Goal: Information Seeking & Learning: Find specific fact

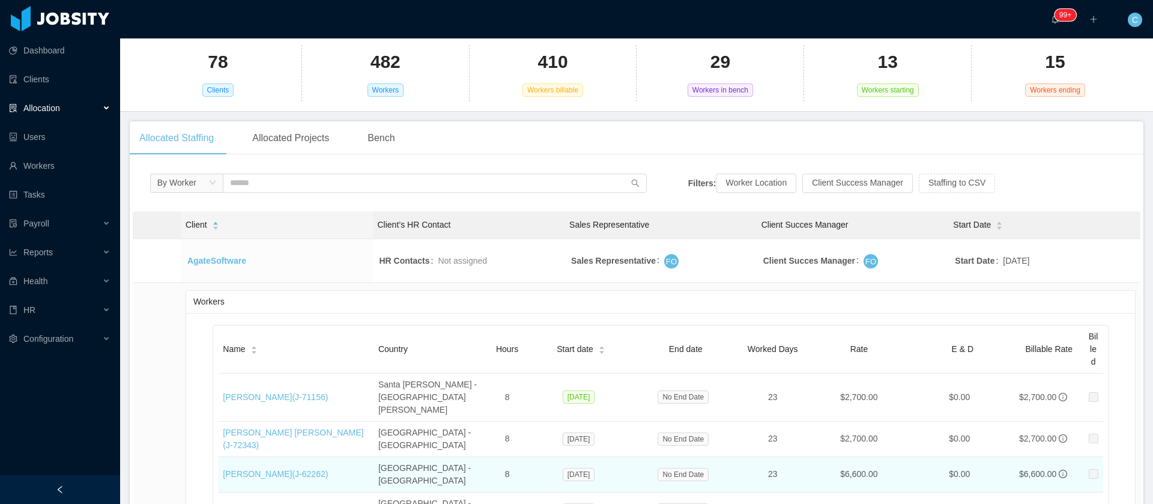
scroll to position [270, 0]
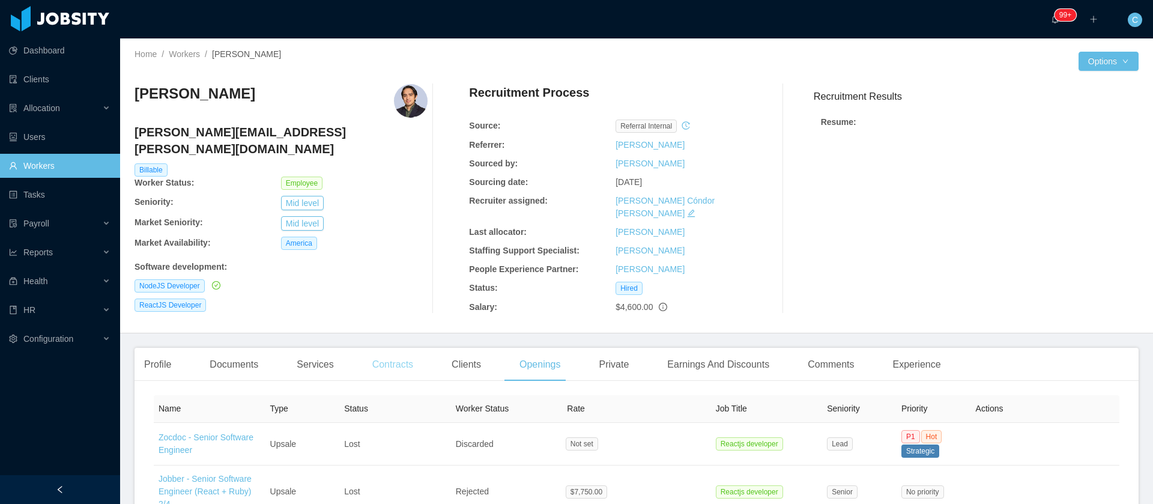
click at [407, 353] on div "Contracts" at bounding box center [393, 365] width 60 height 34
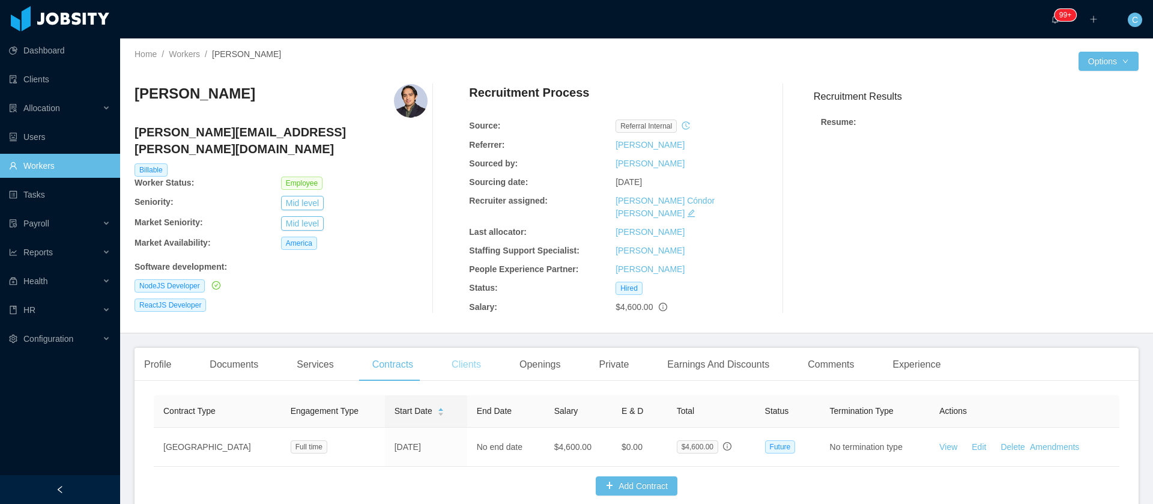
click at [458, 348] on div "Clients" at bounding box center [466, 365] width 49 height 34
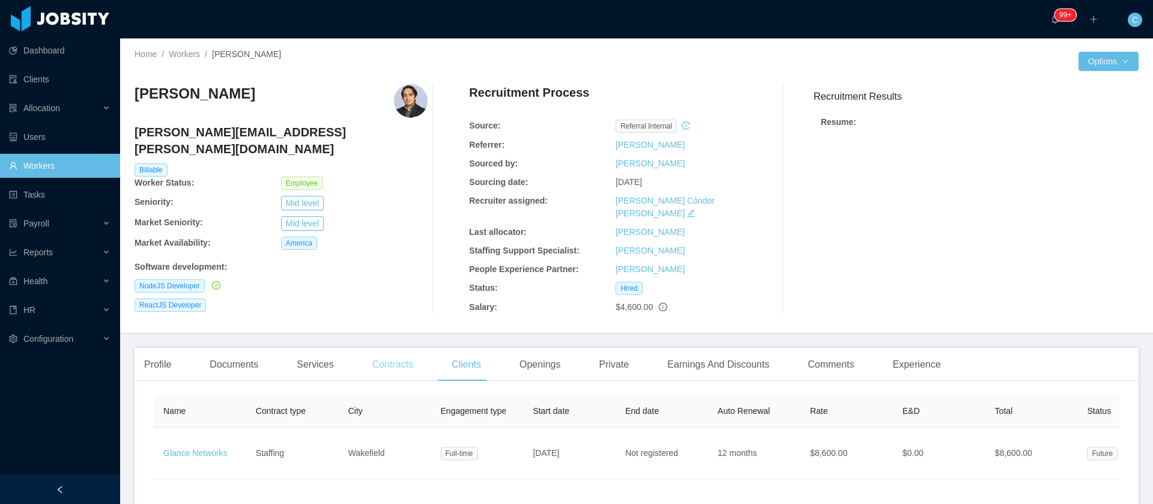
click at [397, 356] on div "Contracts" at bounding box center [393, 365] width 60 height 34
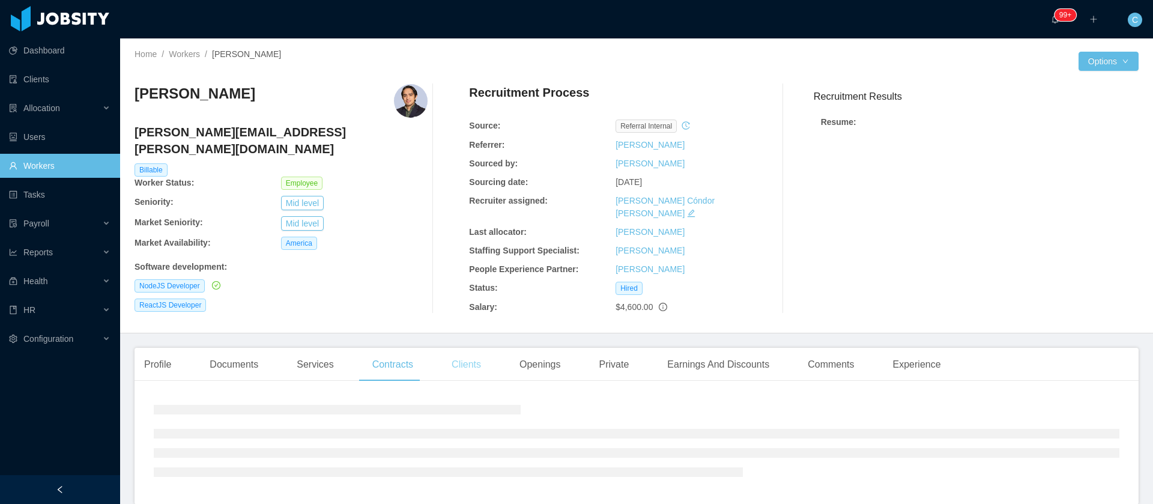
click at [449, 355] on div "Clients" at bounding box center [466, 365] width 49 height 34
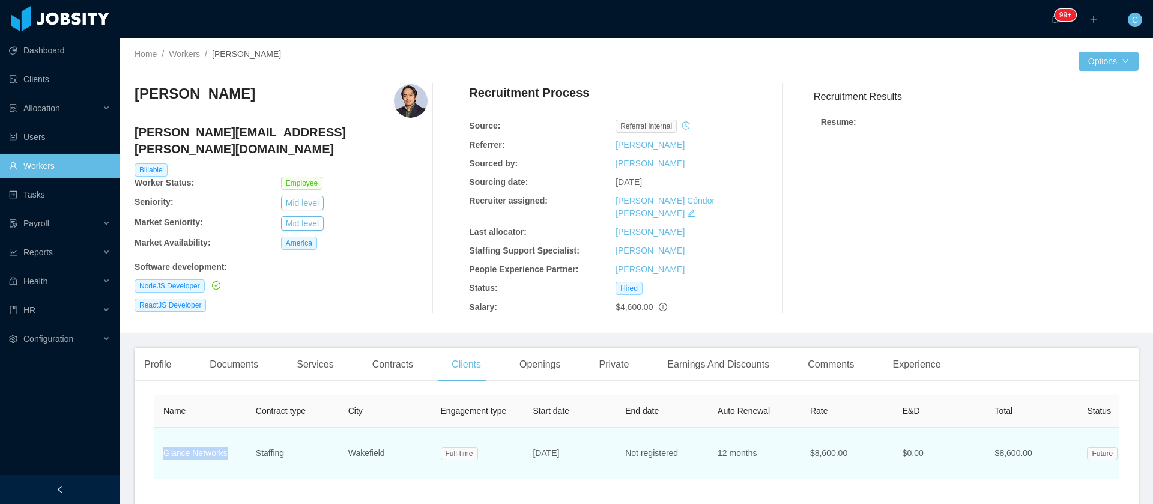
drag, startPoint x: 217, startPoint y: 453, endPoint x: 158, endPoint y: 452, distance: 59.5
click at [158, 452] on td "Glance Networks" at bounding box center [200, 454] width 92 height 52
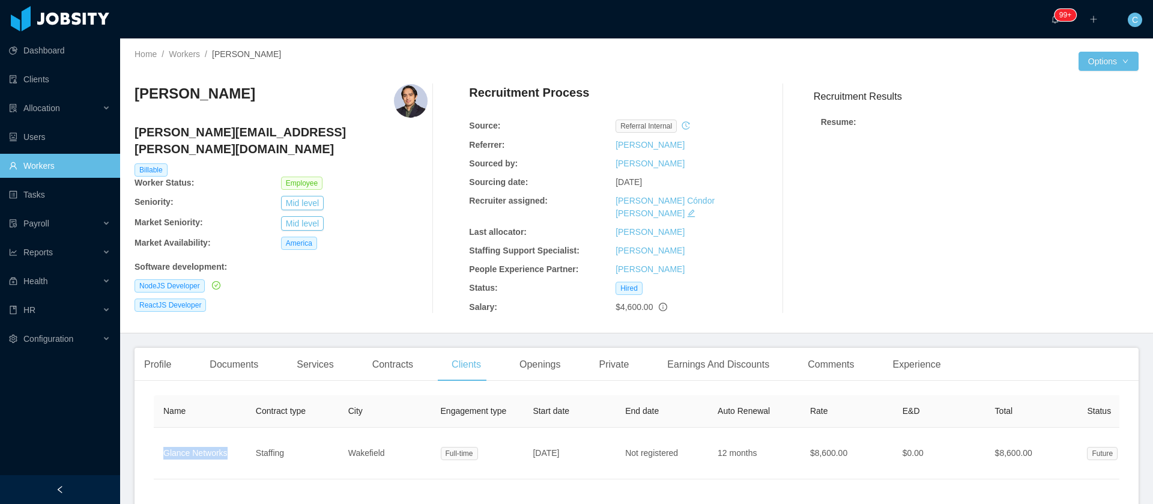
copy link "Glance Networks"
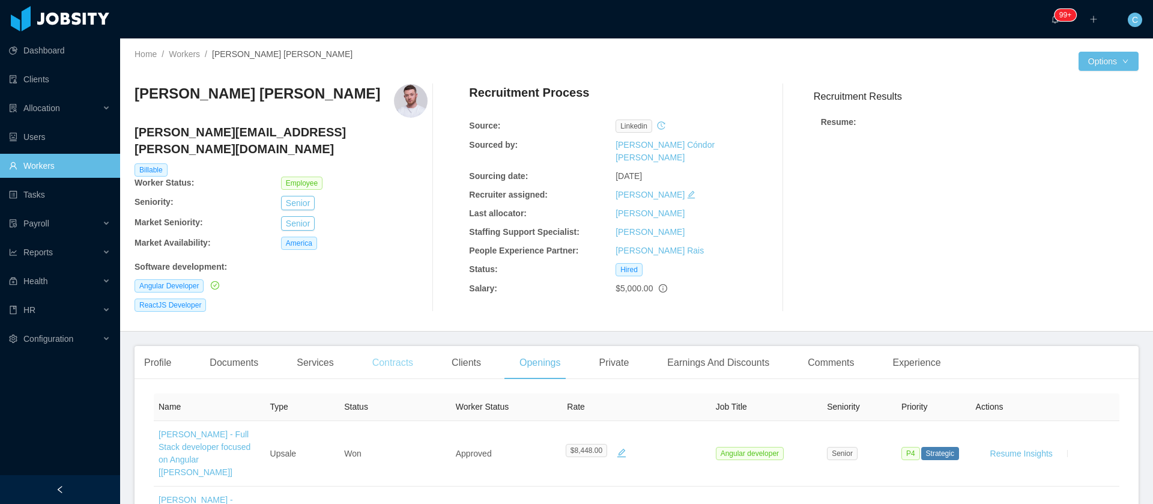
click at [406, 357] on div "Contracts" at bounding box center [393, 363] width 60 height 34
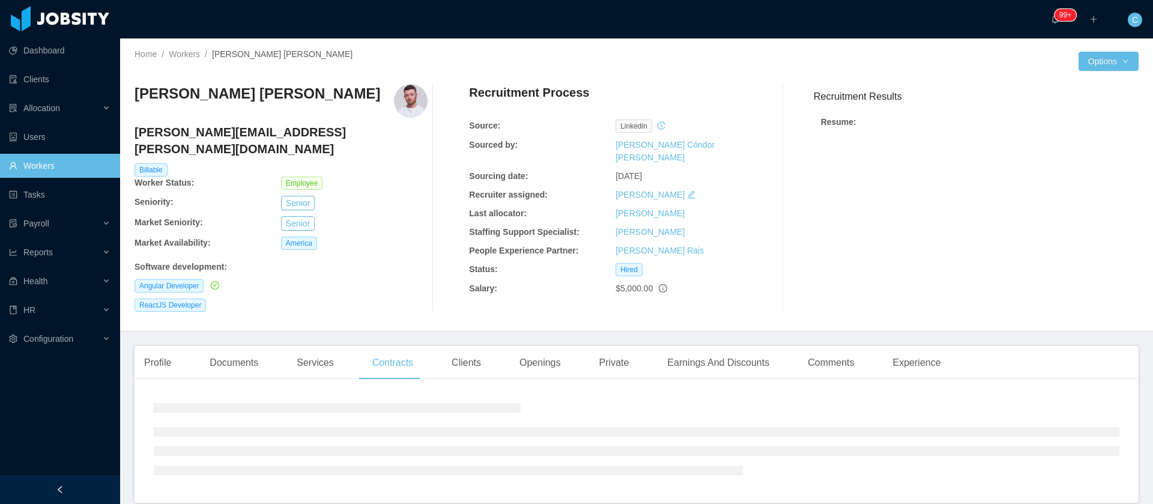
click at [494, 346] on div "Profile Documents Services Contracts Clients Openings Private Earnings And Disc…" at bounding box center [543, 363] width 816 height 34
click at [452, 346] on div "Clients" at bounding box center [466, 363] width 49 height 34
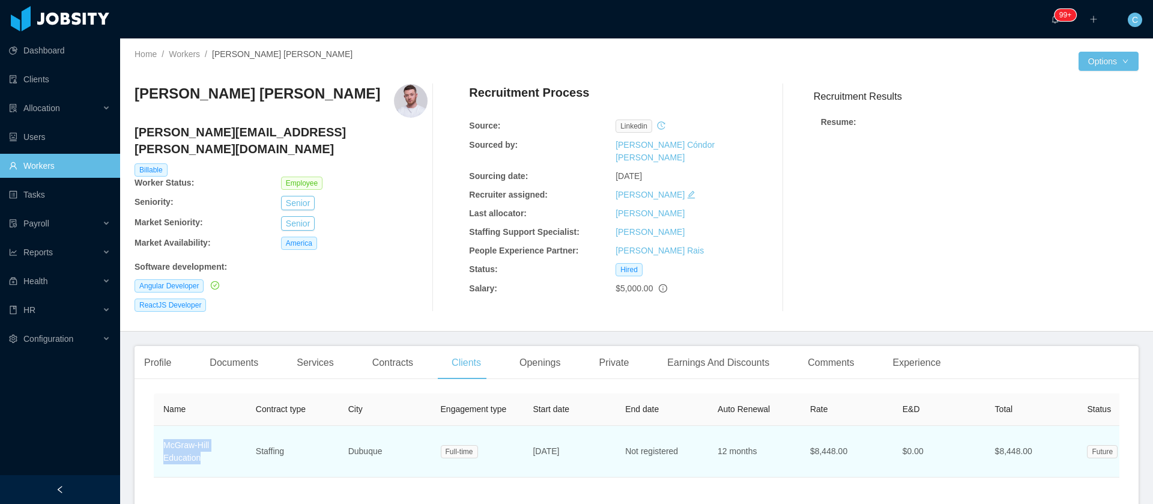
drag, startPoint x: 203, startPoint y: 441, endPoint x: 163, endPoint y: 434, distance: 41.0
click at [163, 434] on td "McGraw-Hill Education" at bounding box center [200, 452] width 92 height 52
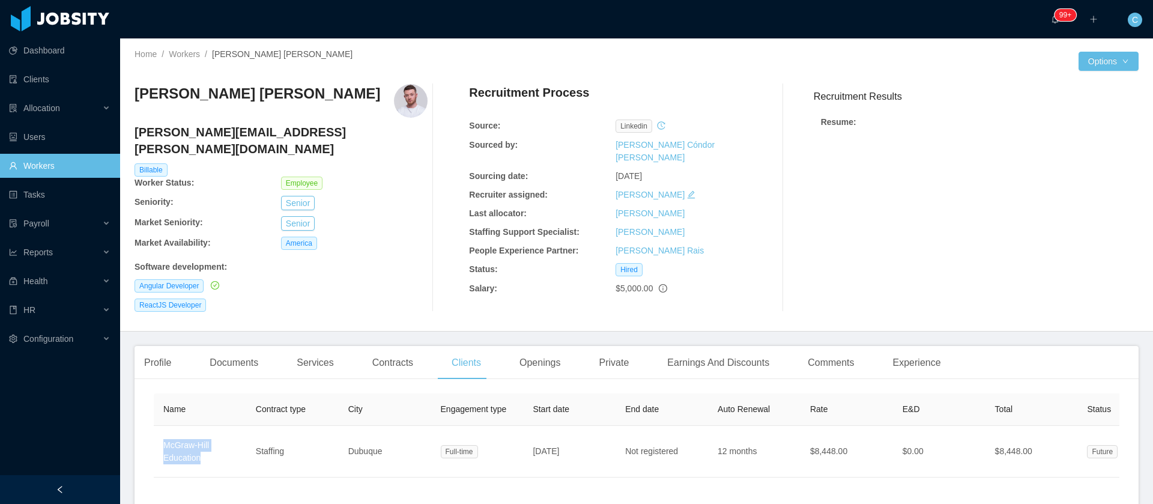
copy link "McGraw-Hill Education"
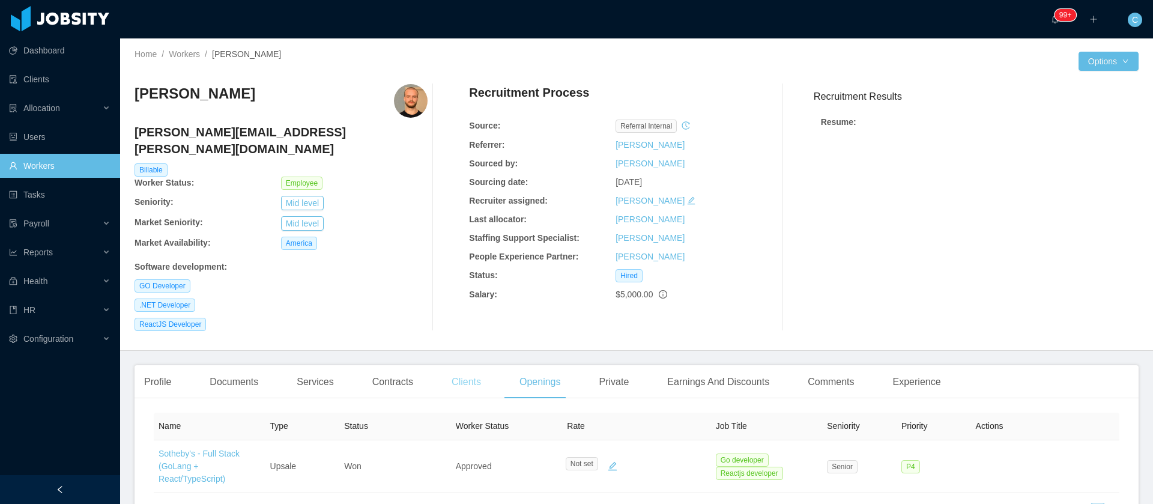
click at [458, 371] on div "Clients" at bounding box center [466, 382] width 49 height 34
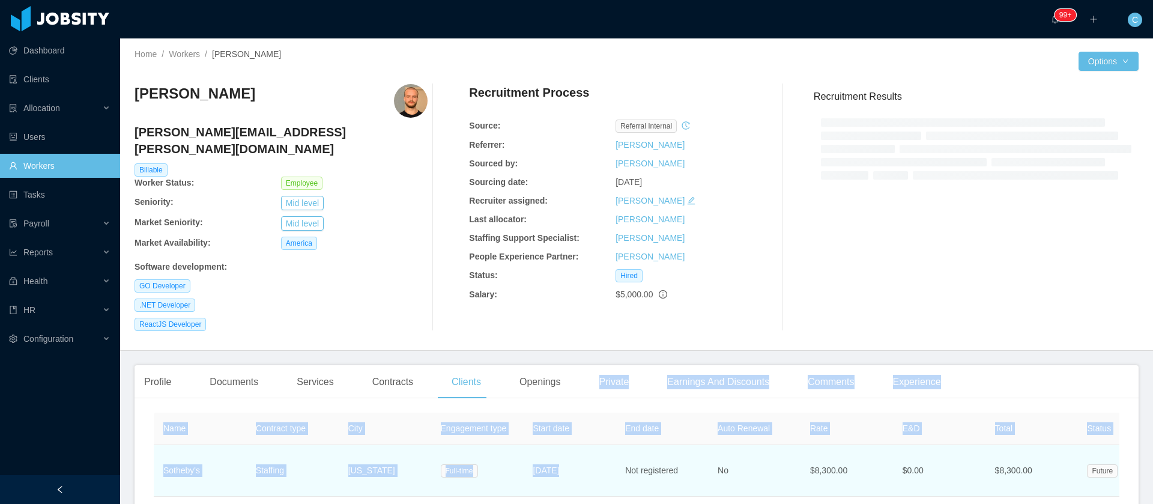
drag, startPoint x: 580, startPoint y: 380, endPoint x: 563, endPoint y: 449, distance: 71.2
click at [557, 449] on div "Profile Documents Services Contracts Clients Openings Private Earnings And Disc…" at bounding box center [637, 463] width 1004 height 197
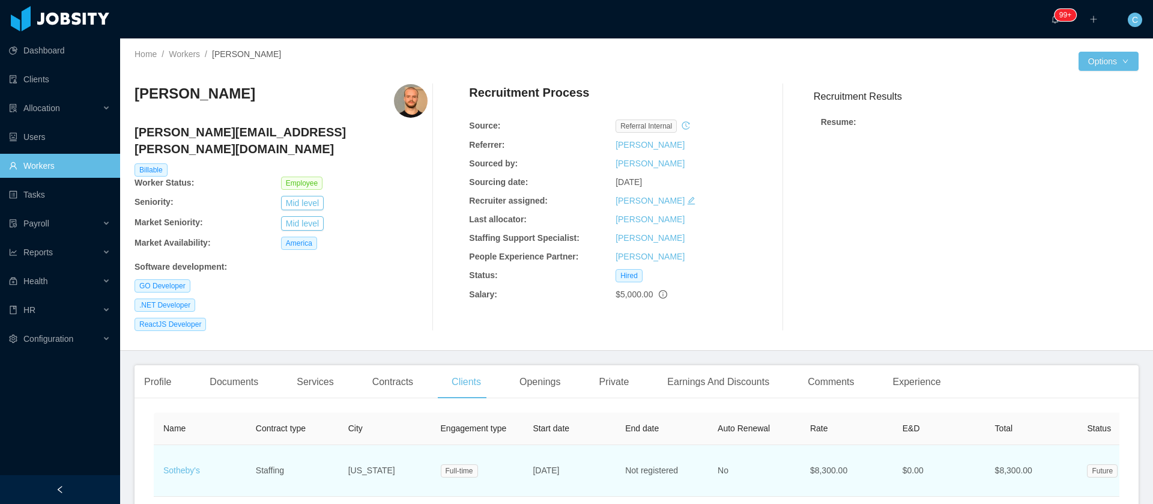
click at [588, 454] on td "Oct 13th, 2025" at bounding box center [569, 471] width 92 height 52
drag, startPoint x: 591, startPoint y: 454, endPoint x: 529, endPoint y: 457, distance: 61.9
click at [529, 457] on td "Oct 13th, 2025" at bounding box center [569, 471] width 92 height 52
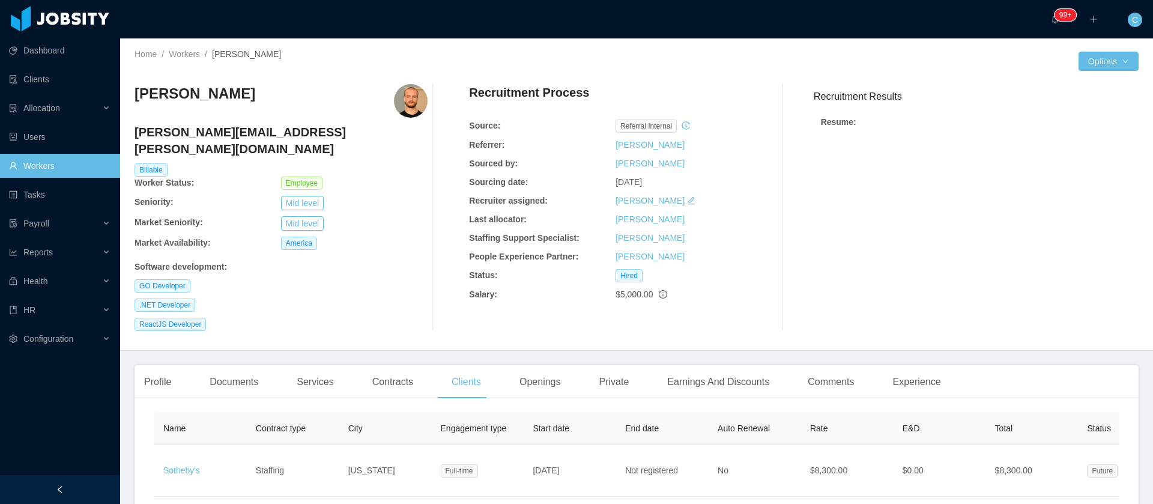
copy span "Oct 13th, 2025"
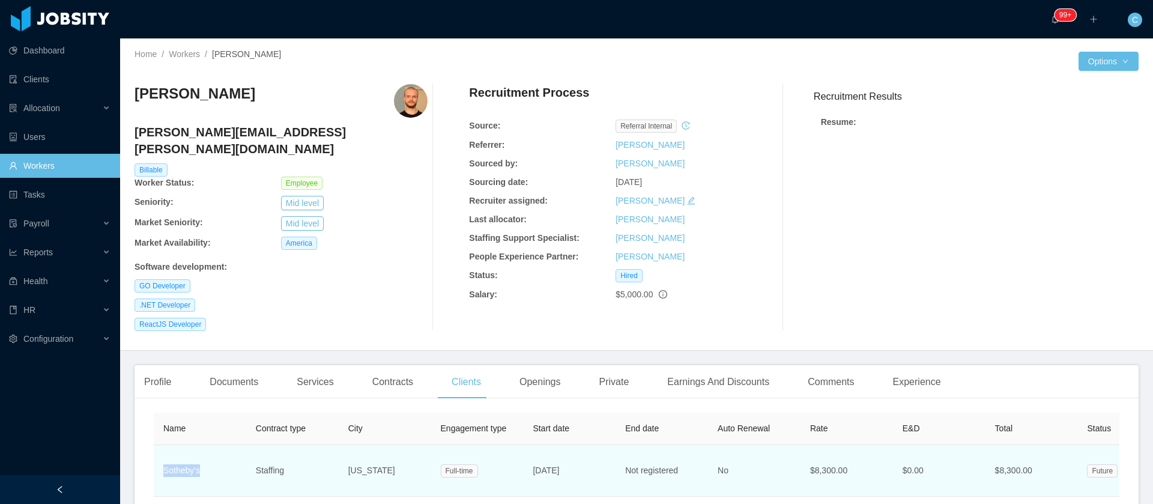
drag, startPoint x: 207, startPoint y: 459, endPoint x: 154, endPoint y: 465, distance: 52.6
click at [154, 465] on td "Sotheby's" at bounding box center [200, 471] width 92 height 52
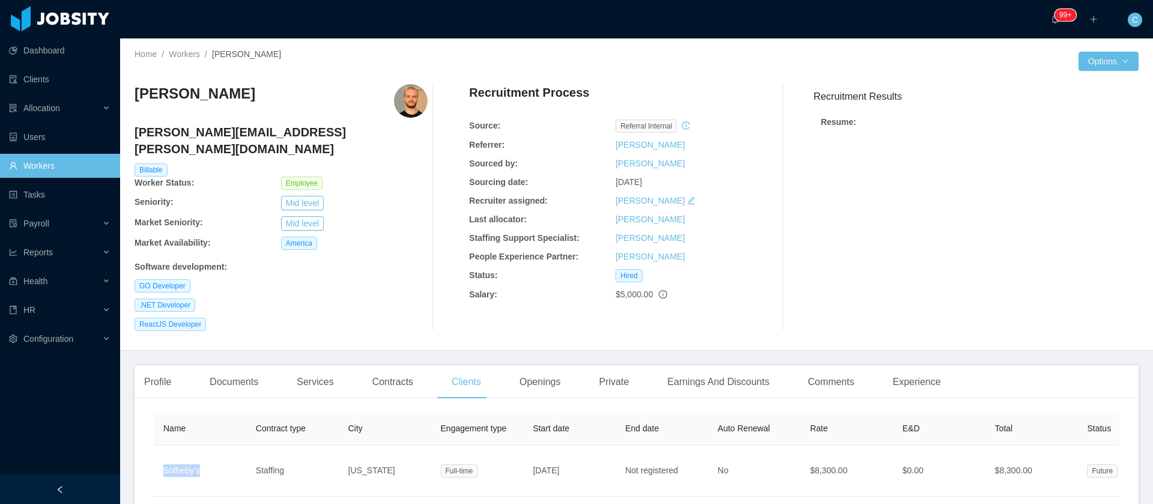
copy link "Sotheby's"
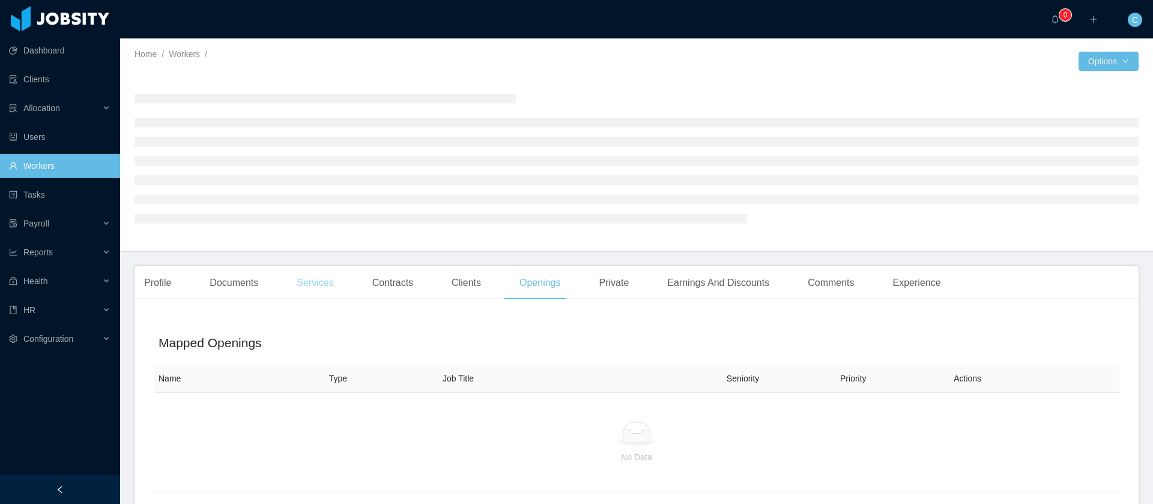
click at [322, 284] on div "Services" at bounding box center [315, 283] width 56 height 34
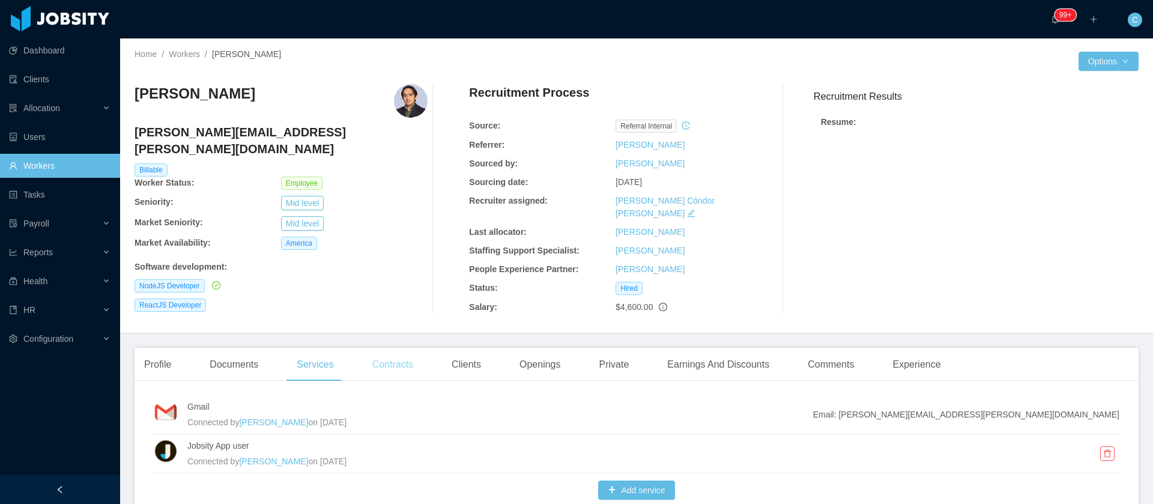
click at [402, 349] on div "Contracts" at bounding box center [393, 365] width 60 height 34
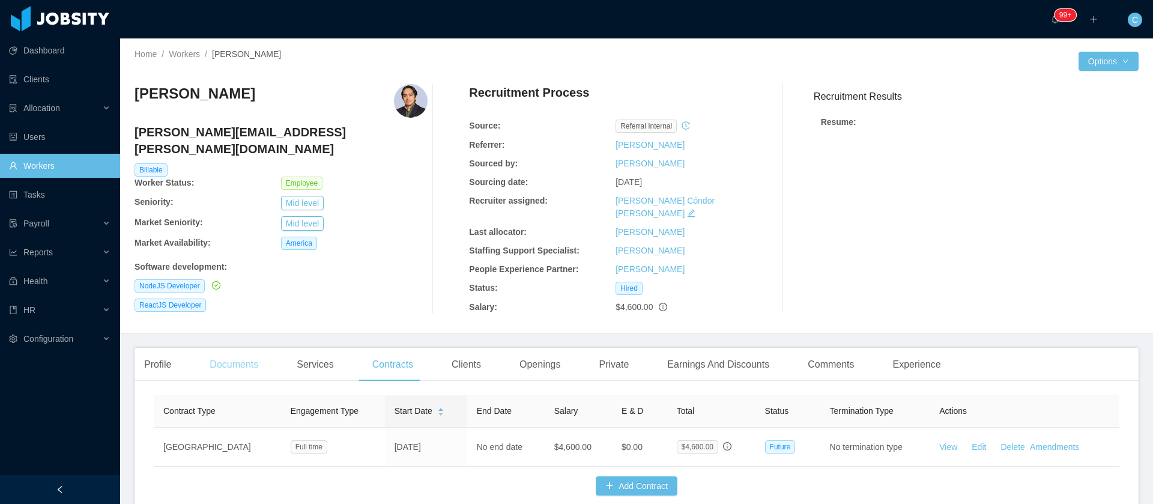
click at [256, 351] on div "Documents" at bounding box center [234, 365] width 68 height 34
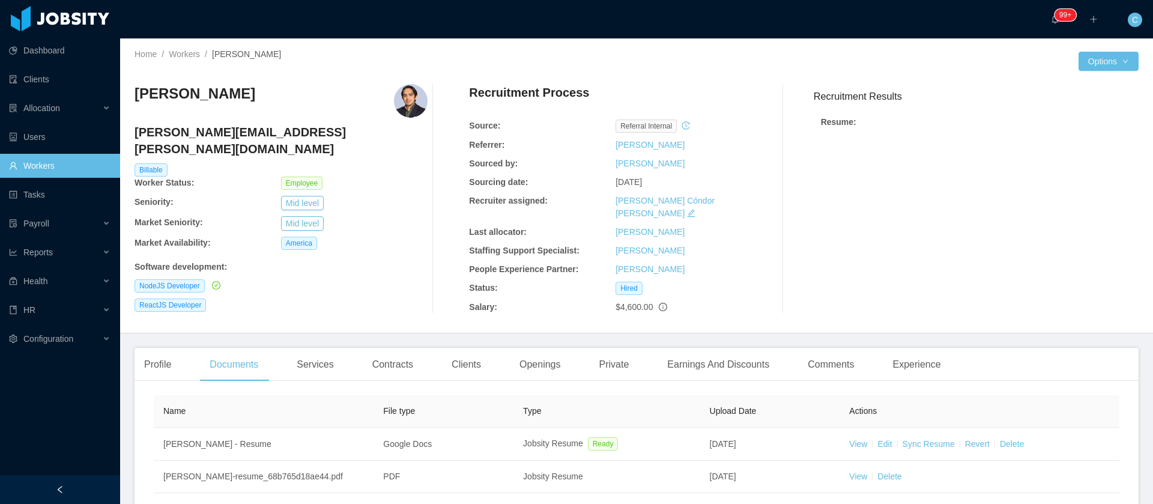
scroll to position [90, 0]
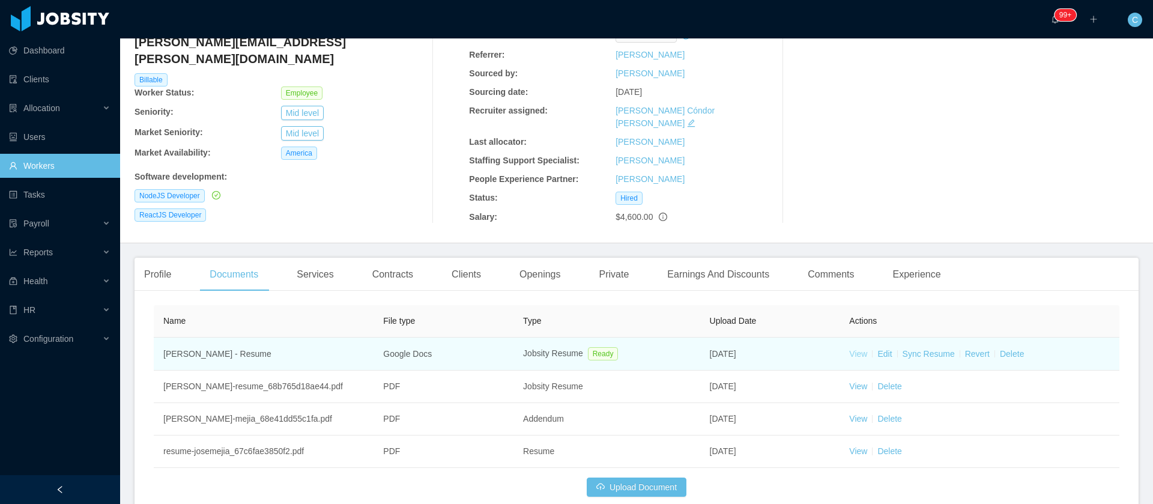
click at [849, 349] on link "View" at bounding box center [858, 354] width 18 height 10
